Goal: Find specific page/section: Find specific page/section

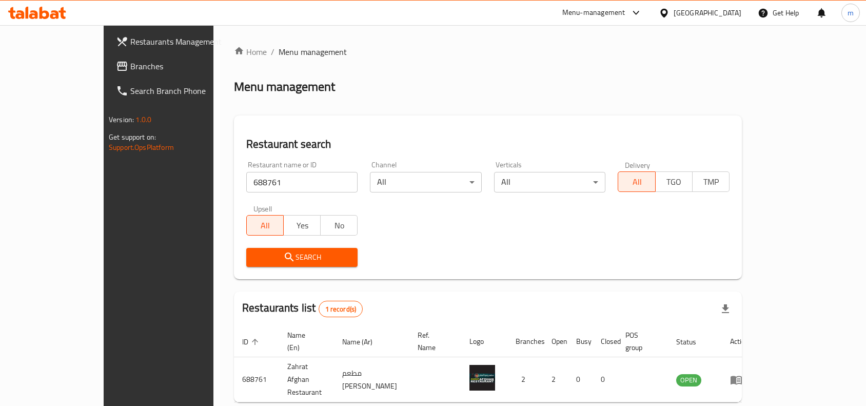
scroll to position [32, 0]
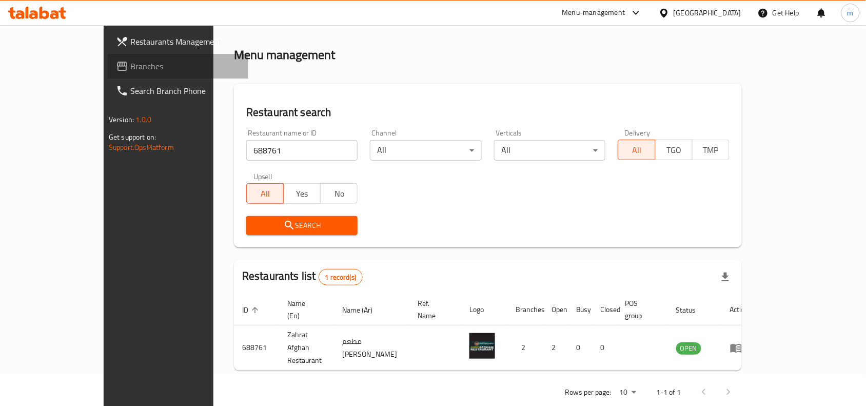
click at [130, 70] on span "Branches" at bounding box center [185, 66] width 110 height 12
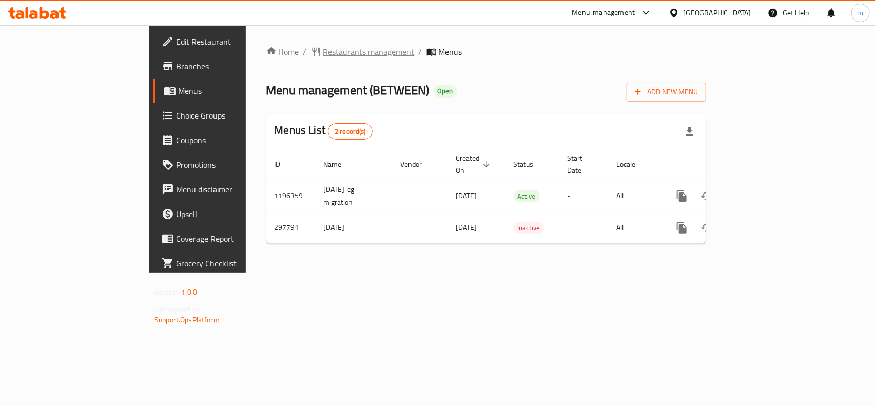
click at [323, 52] on span "Restaurants management" at bounding box center [368, 52] width 91 height 12
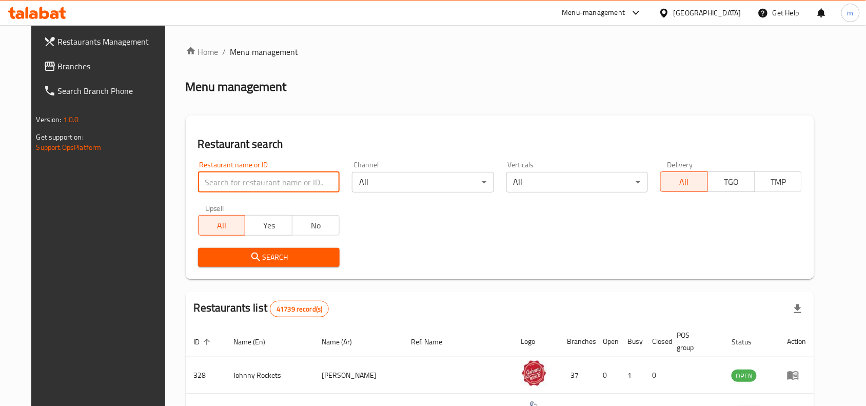
click at [267, 185] on input "search" at bounding box center [269, 182] width 142 height 21
paste input "628555"
type input "628555"
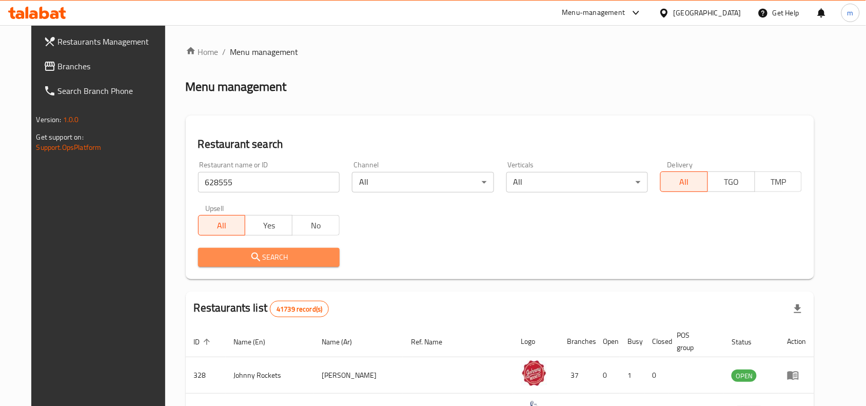
click at [251, 258] on icon "submit" at bounding box center [255, 257] width 9 height 9
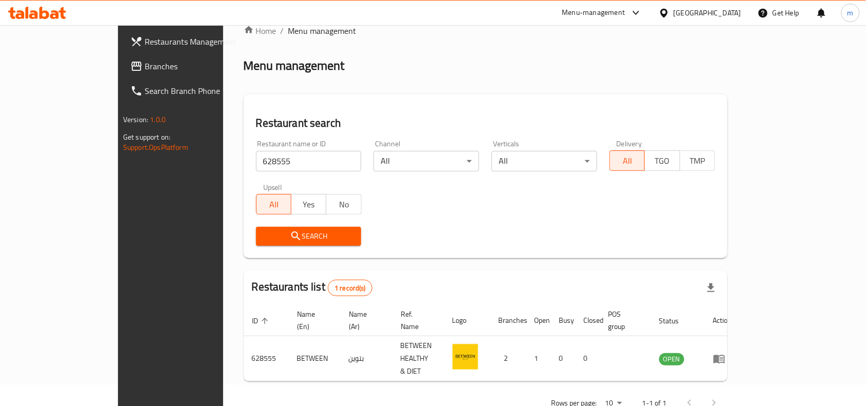
scroll to position [32, 0]
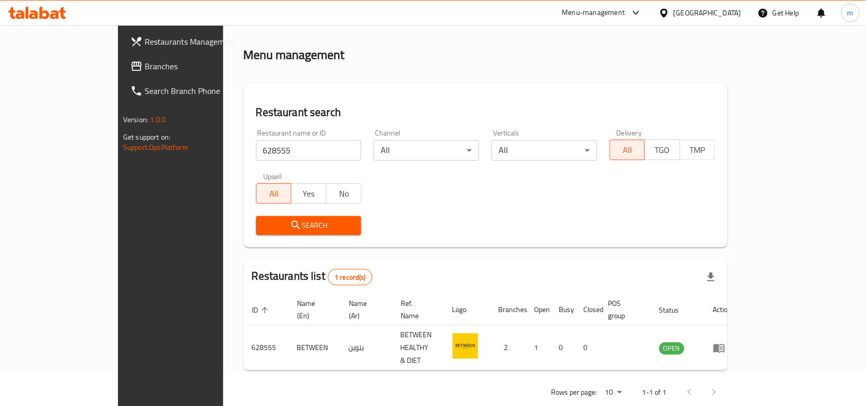
click at [699, 13] on div "[GEOGRAPHIC_DATA]" at bounding box center [708, 12] width 68 height 11
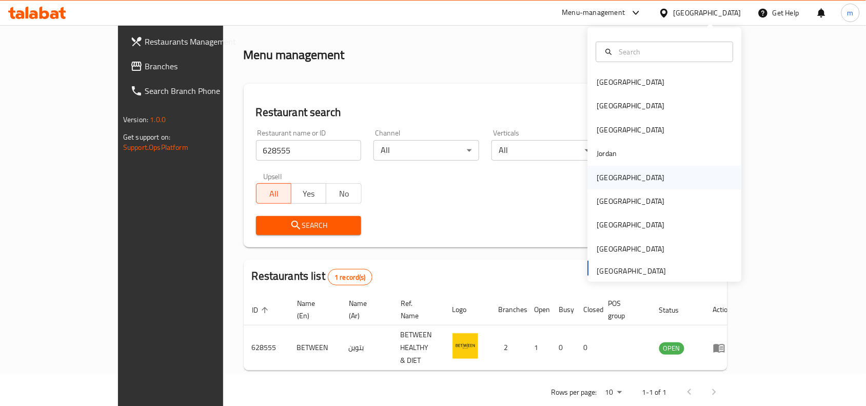
click at [599, 173] on div "[GEOGRAPHIC_DATA]" at bounding box center [631, 177] width 68 height 11
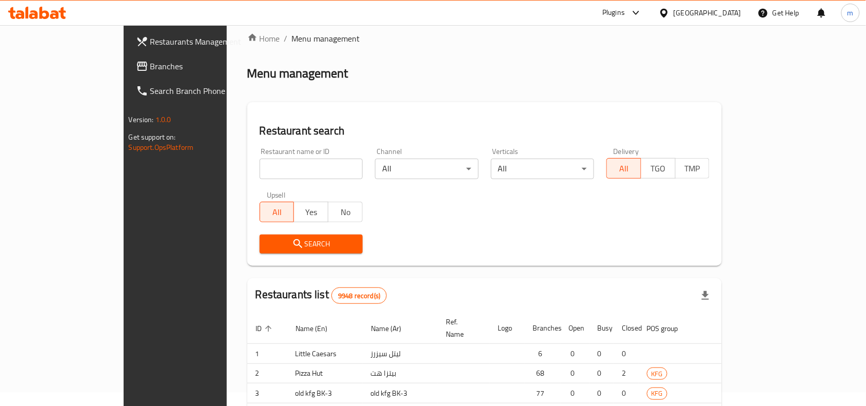
scroll to position [32, 0]
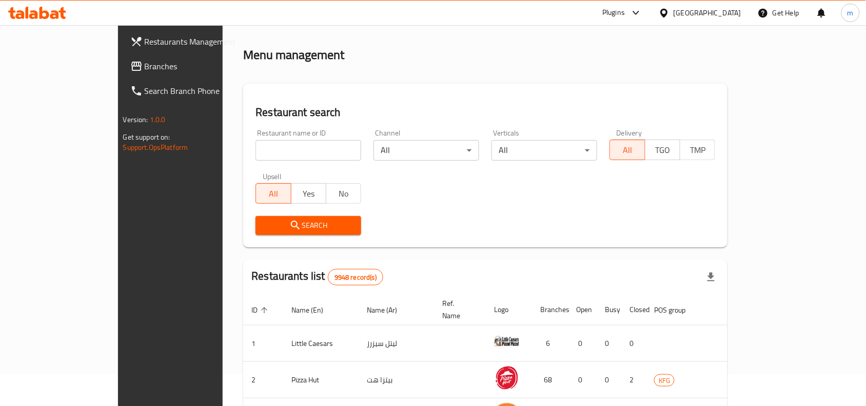
click at [145, 72] on span "Branches" at bounding box center [200, 66] width 110 height 12
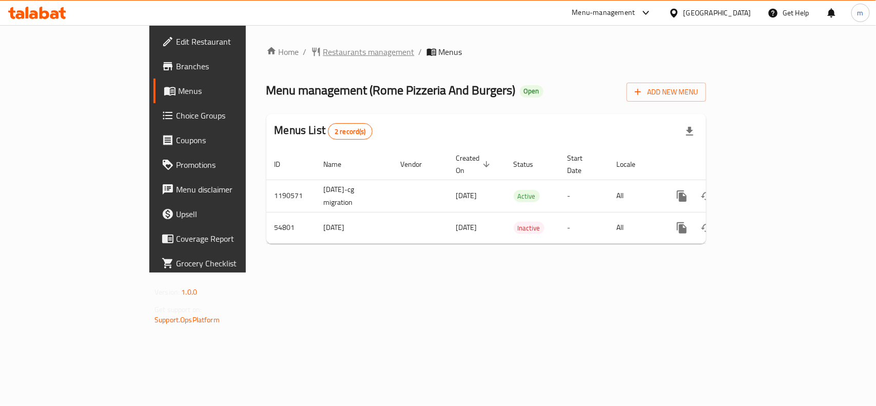
click at [323, 50] on span "Restaurants management" at bounding box center [368, 52] width 91 height 12
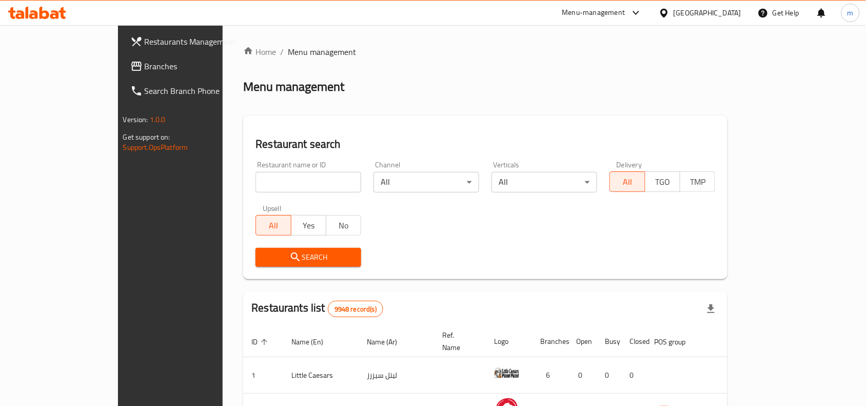
click at [256, 180] on input "search" at bounding box center [309, 182] width 106 height 21
paste input "26974"
type input "26974"
click at [264, 260] on span "Search" at bounding box center [308, 257] width 89 height 13
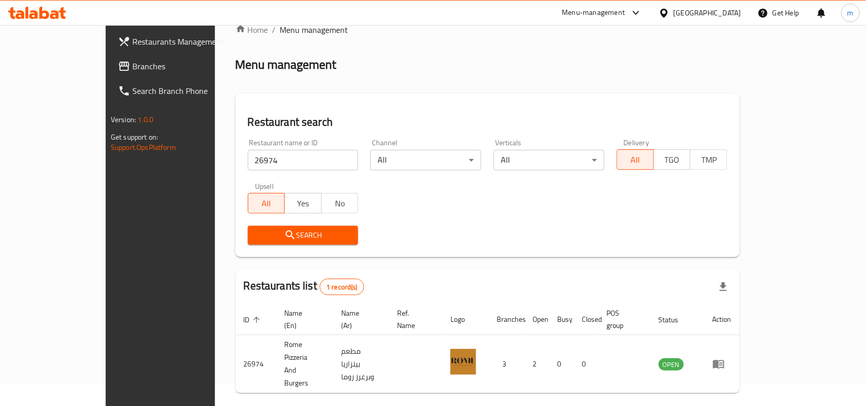
scroll to position [32, 0]
